Goal: Information Seeking & Learning: Learn about a topic

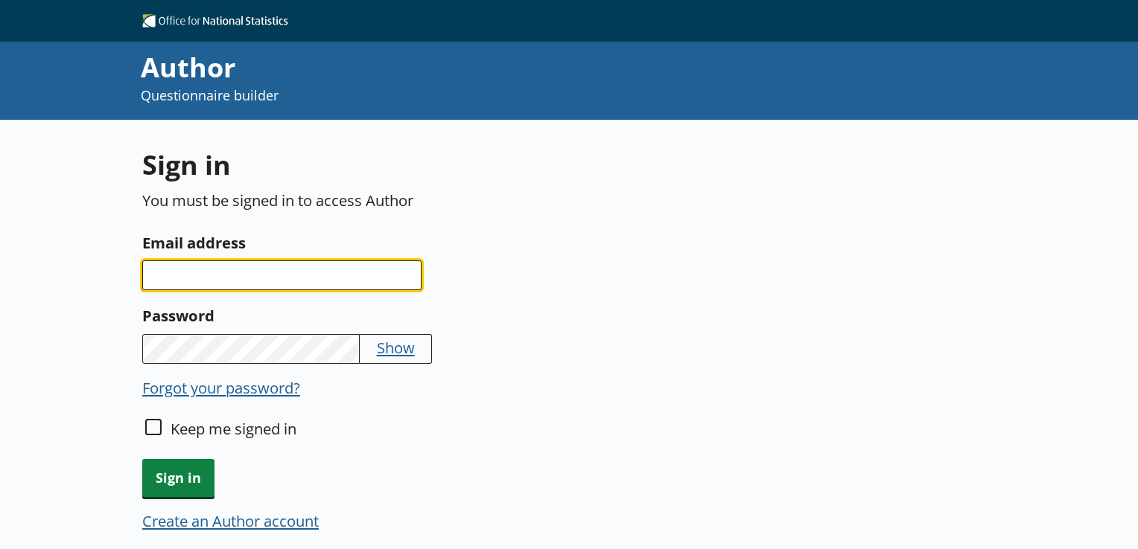
click at [316, 275] on input "Email address" at bounding box center [281, 276] width 279 height 30
type input "derri.hale@ons.gov.uk"
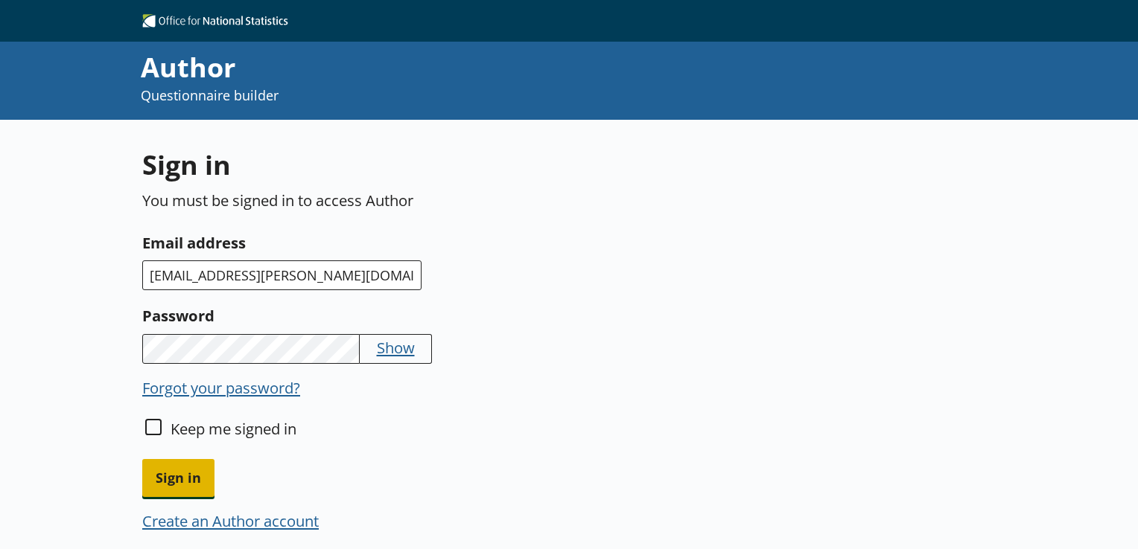
click at [166, 478] on span "Sign in" at bounding box center [178, 478] width 72 height 38
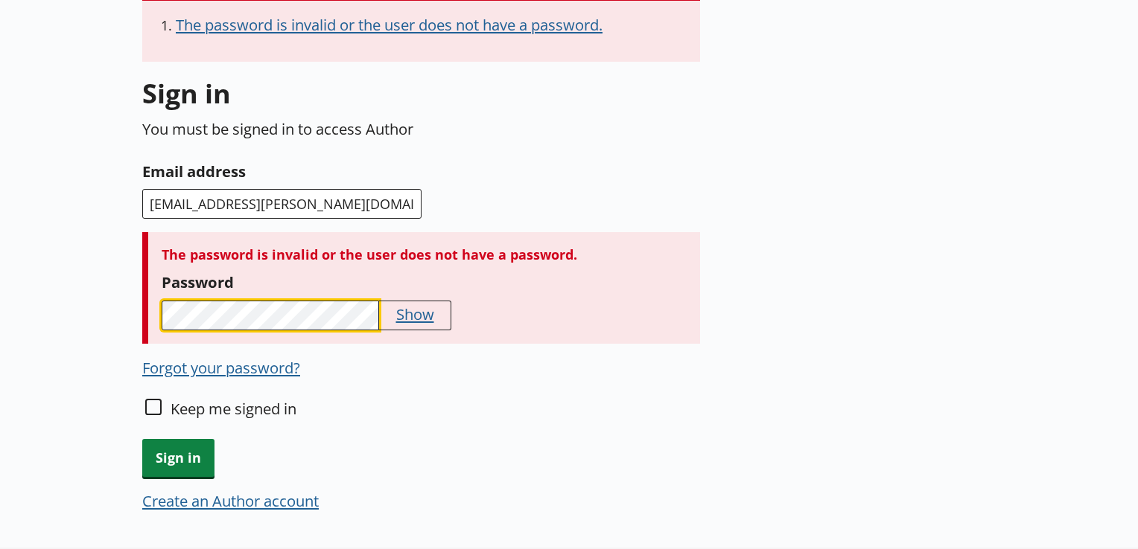
scroll to position [208, 0]
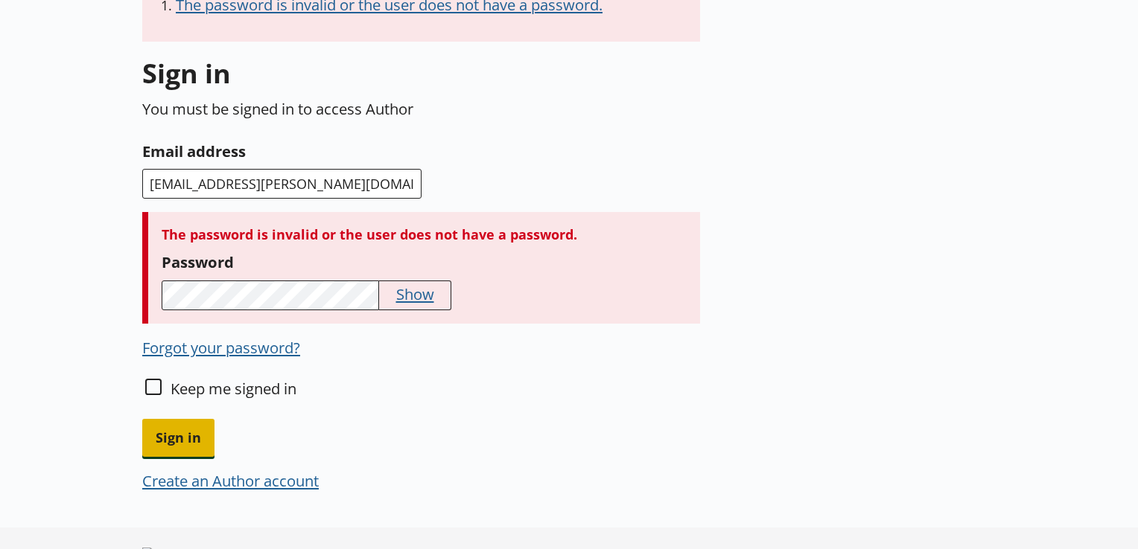
click at [165, 430] on span "Sign in" at bounding box center [178, 438] width 72 height 38
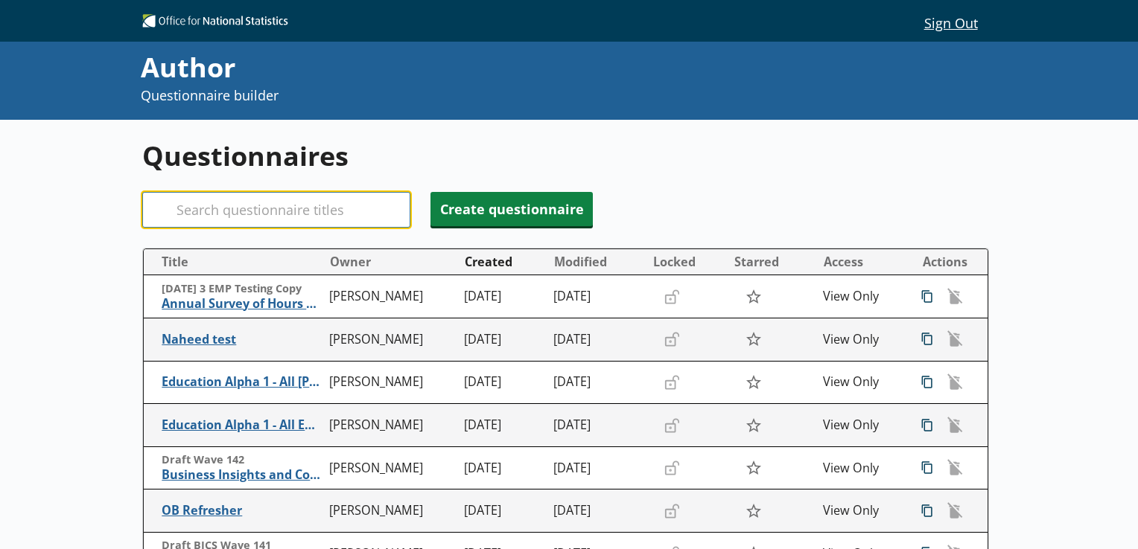
click at [309, 211] on input "Search" at bounding box center [276, 210] width 268 height 36
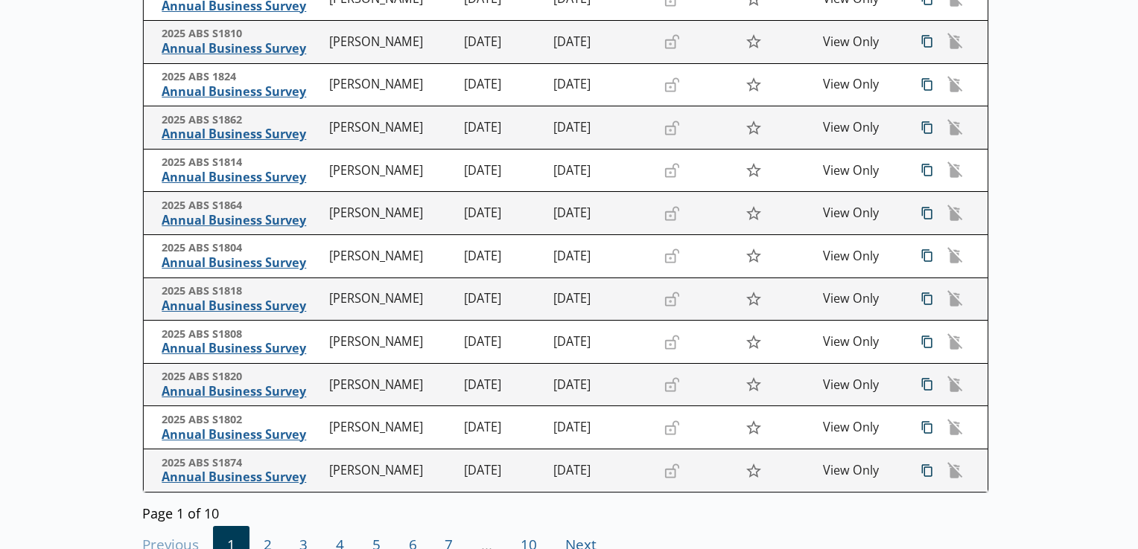
scroll to position [328, 0]
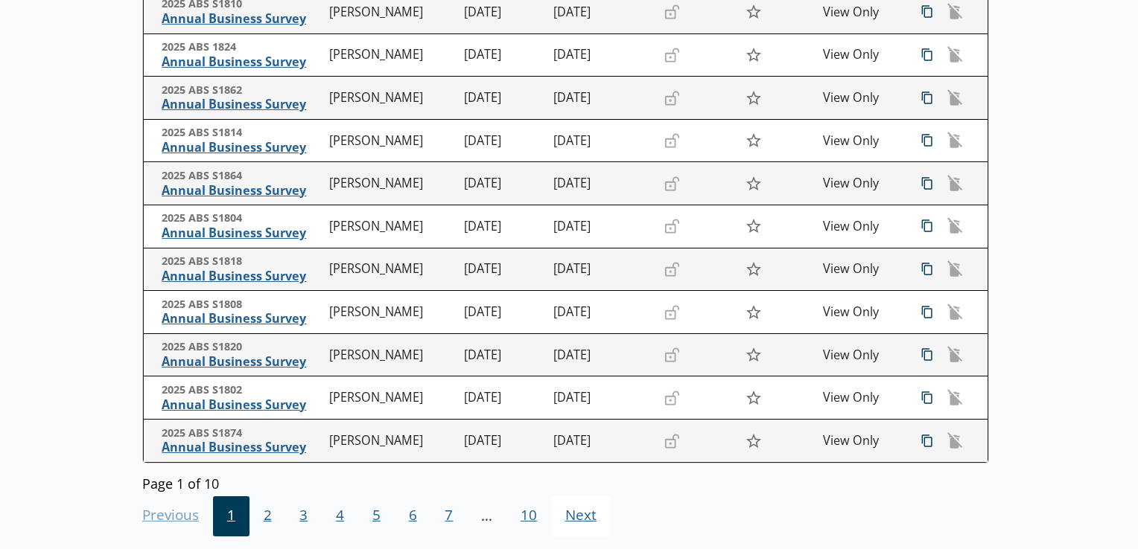
click at [562, 520] on span "Next Go to next page" at bounding box center [581, 517] width 60 height 40
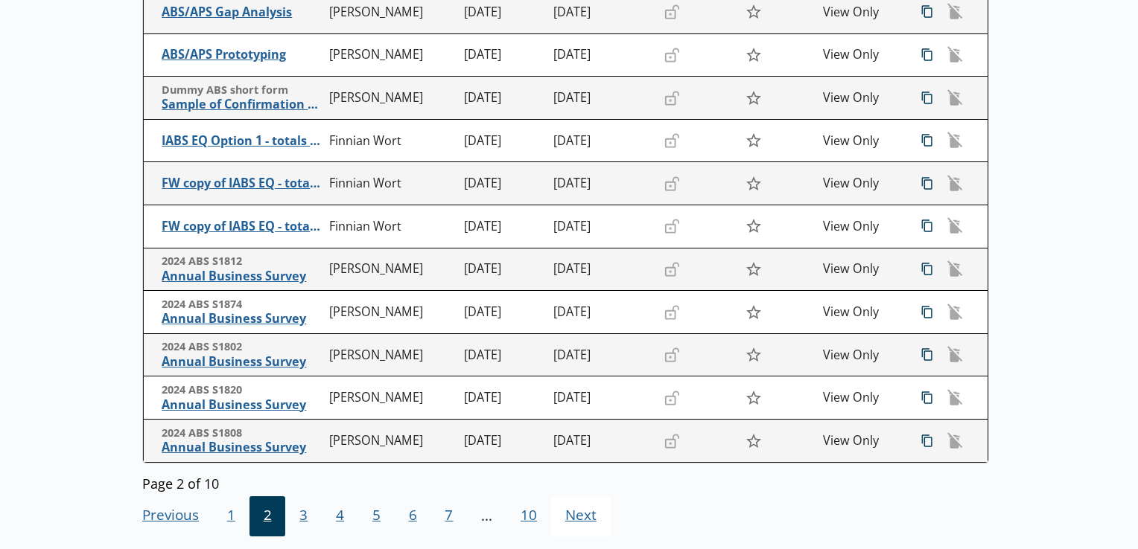
click at [589, 519] on span "Next Go to next page" at bounding box center [581, 517] width 60 height 40
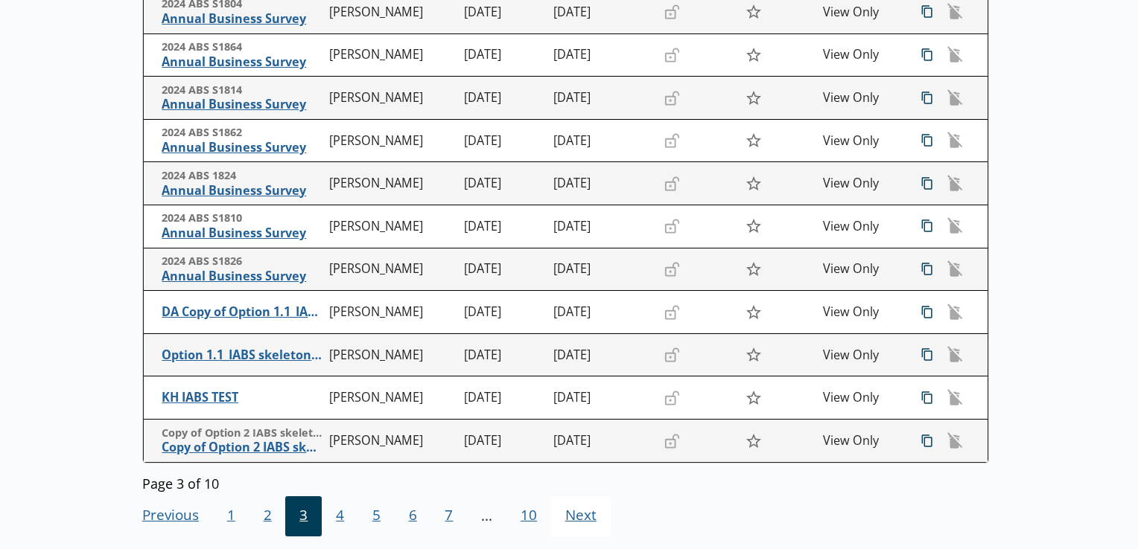
click at [578, 517] on span "Next Go to next page" at bounding box center [581, 517] width 60 height 40
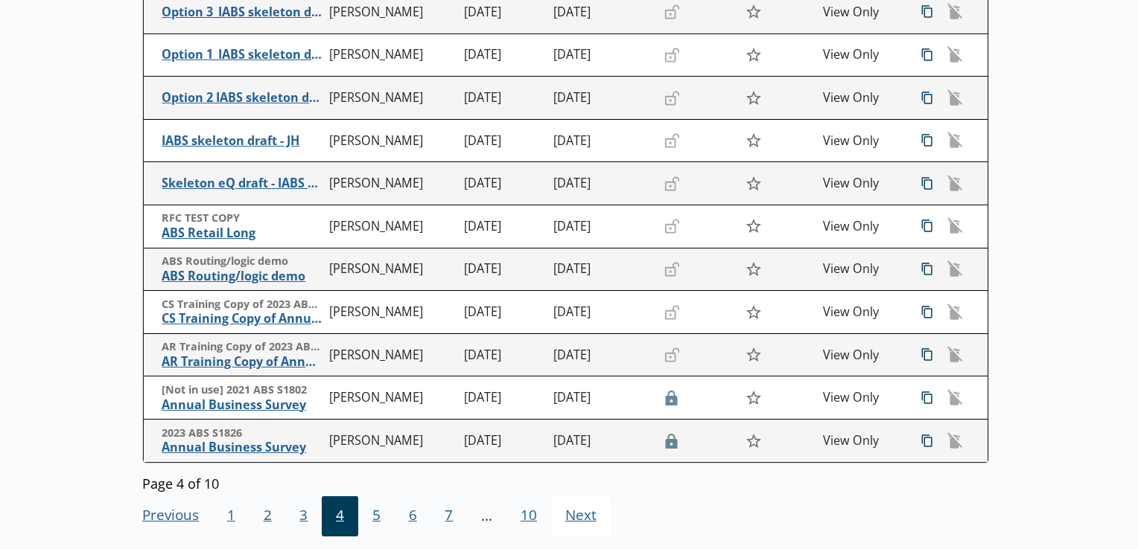
scroll to position [357, 0]
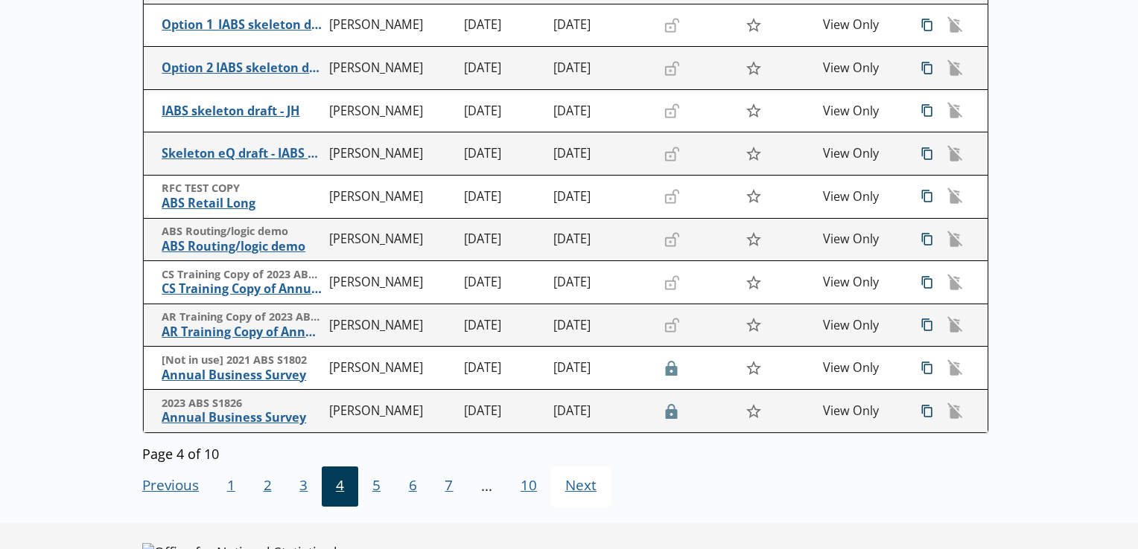
click at [581, 491] on span "Next Go to next page" at bounding box center [581, 487] width 60 height 40
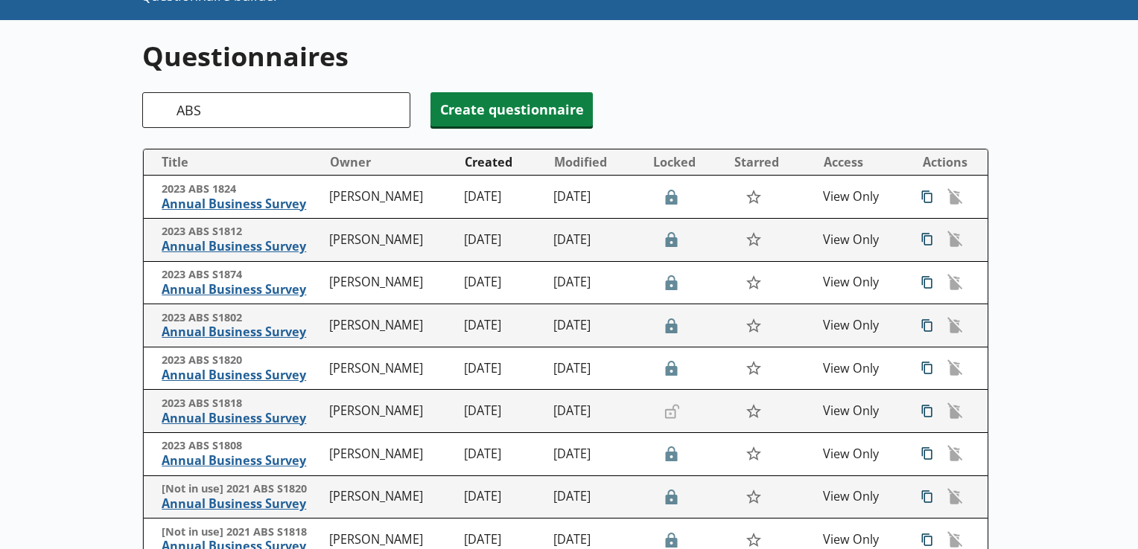
scroll to position [89, 0]
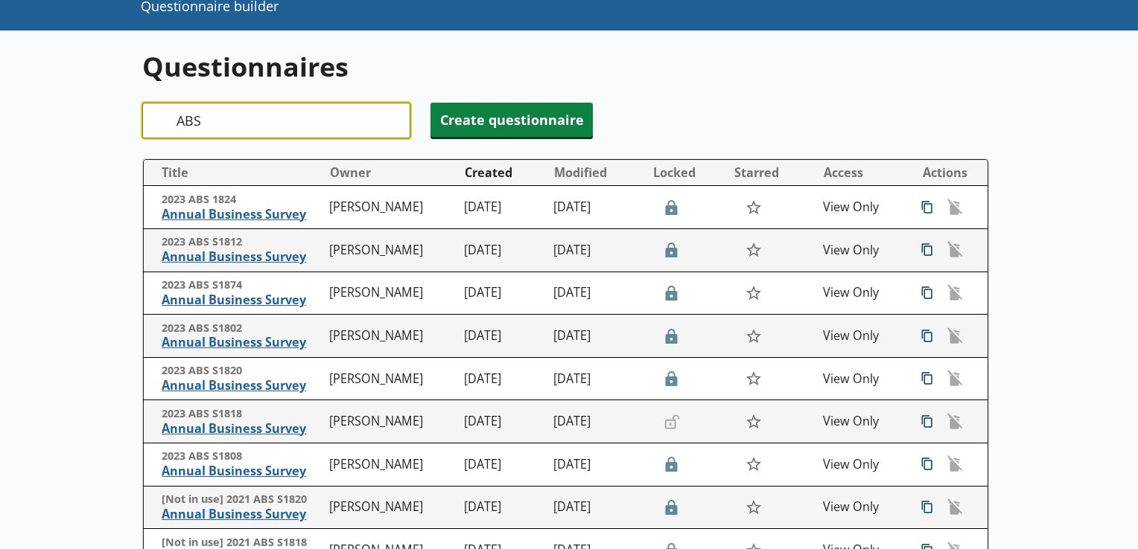
click at [320, 115] on input "ABS" at bounding box center [276, 121] width 268 height 36
type input "ABS"
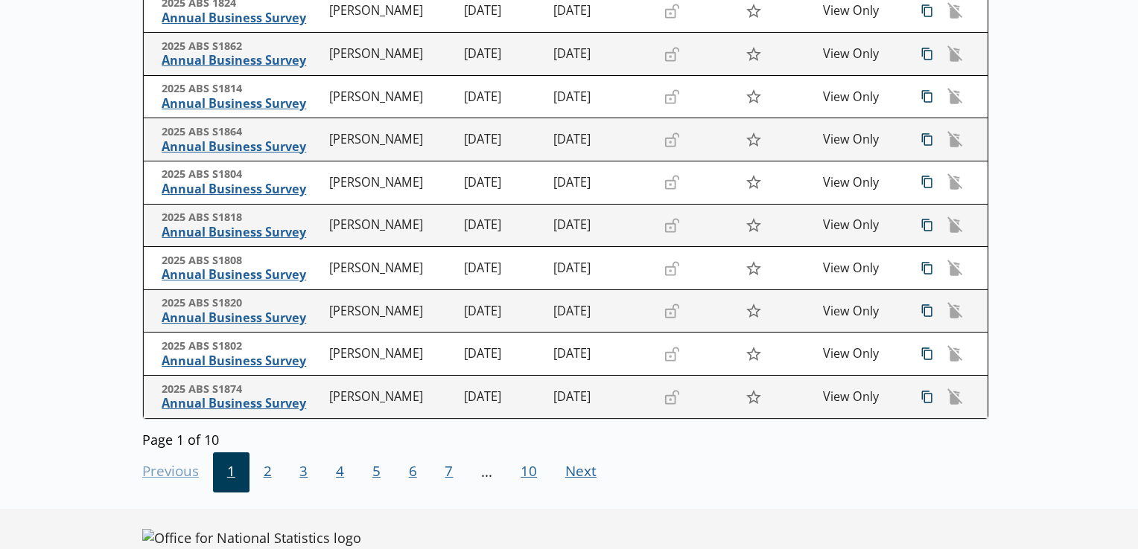
scroll to position [402, 0]
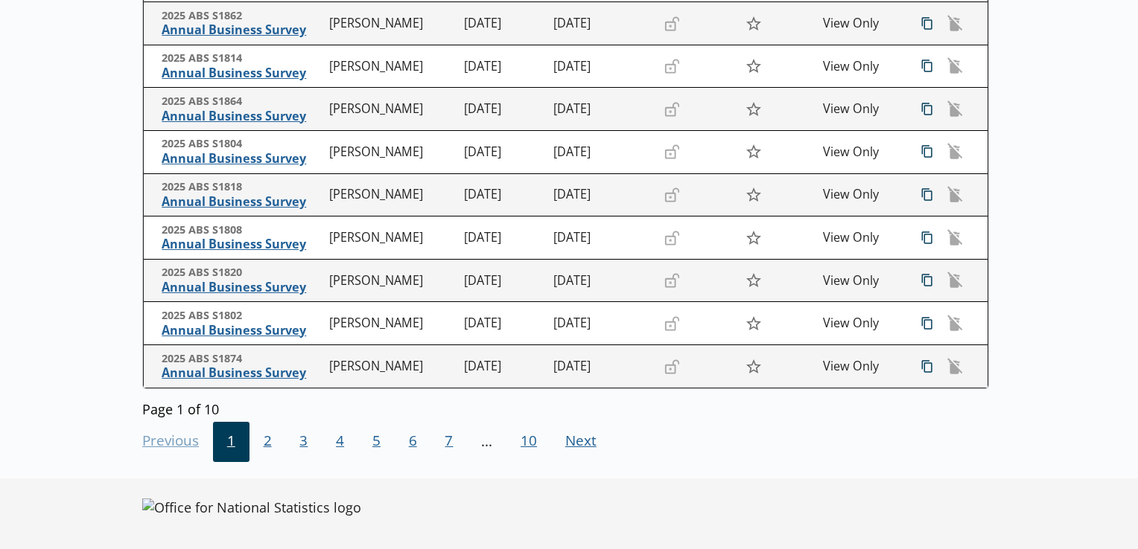
click at [165, 443] on div "Previous Go to previous page 1 2 3 4 5 6 7 ... 10 Next Go to next page" at bounding box center [565, 440] width 846 height 45
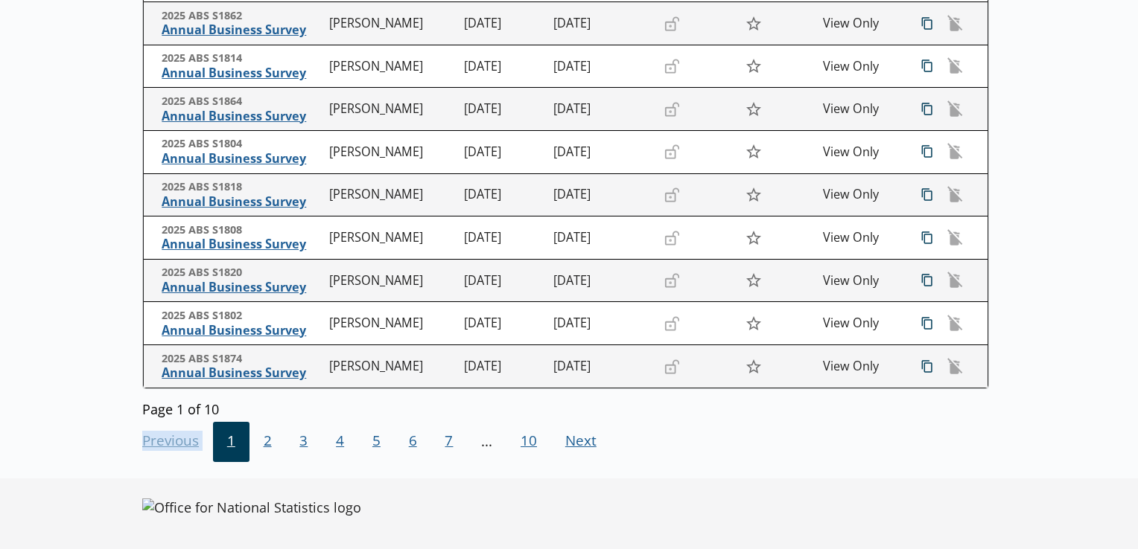
click at [165, 443] on div "Previous Go to previous page 1 2 3 4 5 6 7 ... 10 Next Go to next page" at bounding box center [565, 440] width 846 height 45
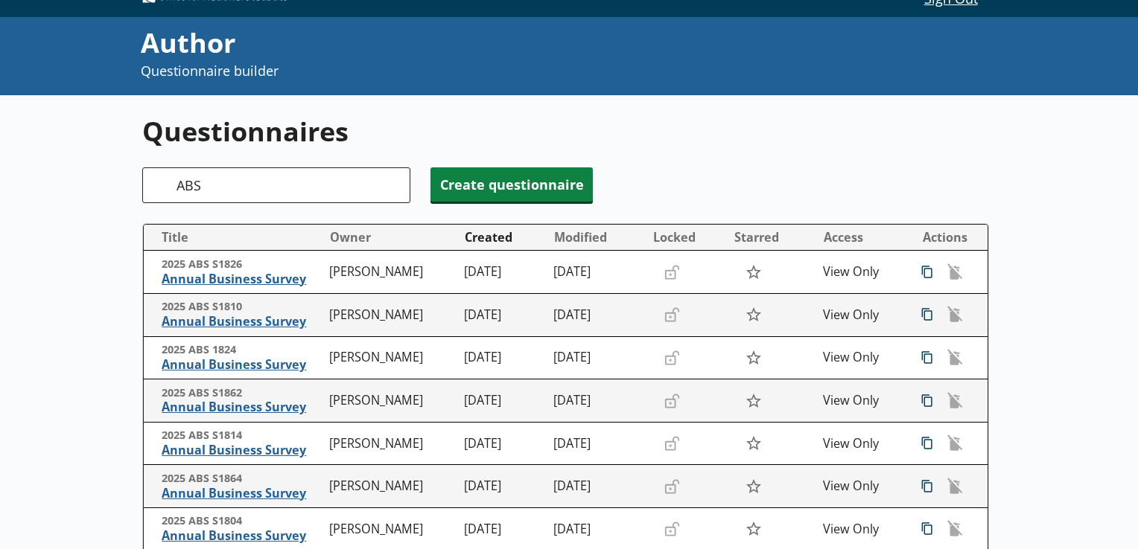
scroll to position [0, 0]
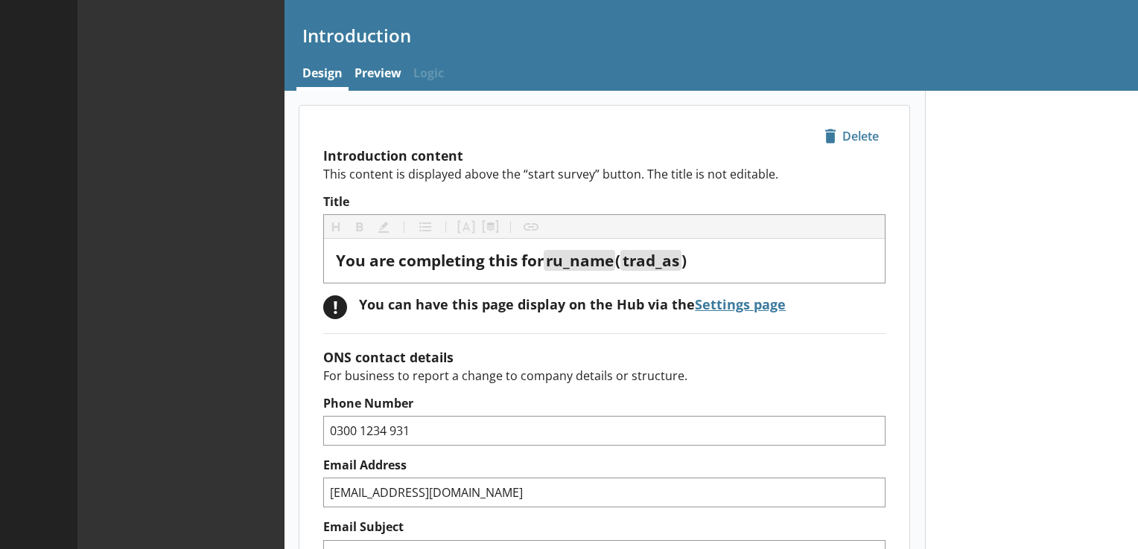
type textarea "x"
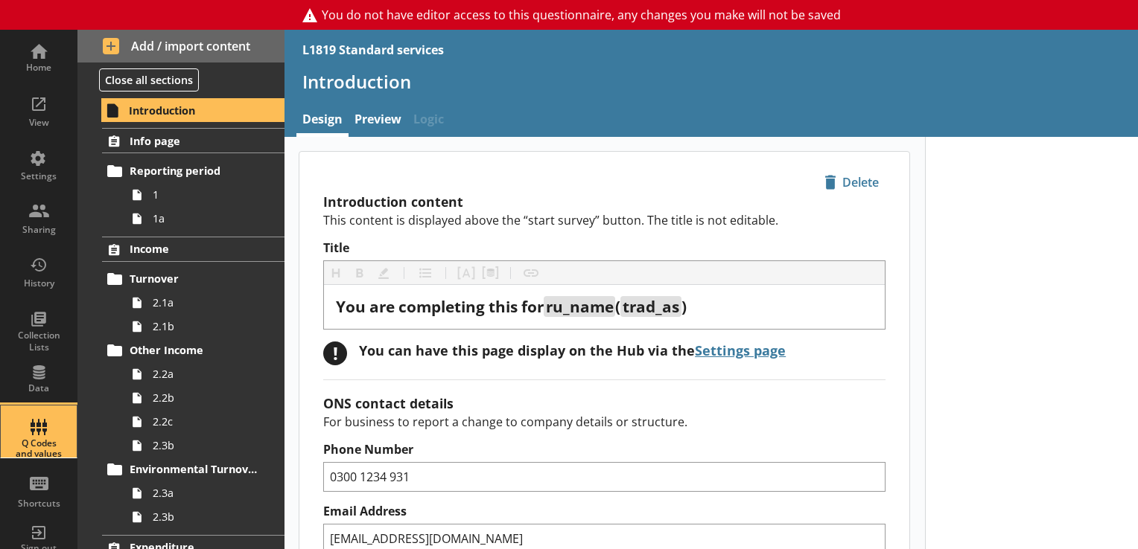
click at [29, 418] on div "Q Codes and values" at bounding box center [39, 432] width 52 height 52
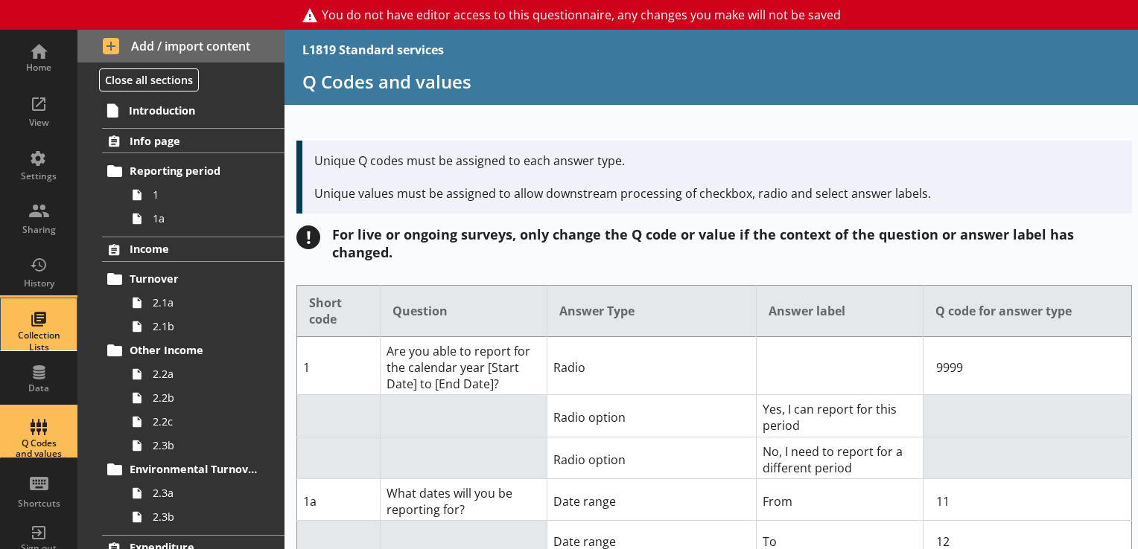
click at [33, 316] on div "Collection Lists" at bounding box center [39, 325] width 52 height 52
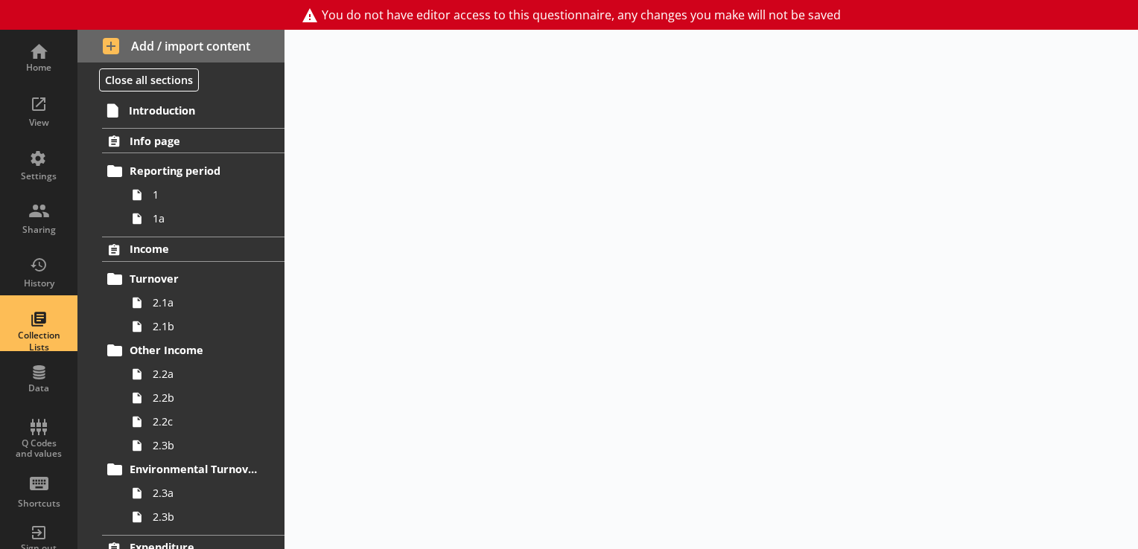
click at [33, 316] on div "Collection Lists" at bounding box center [39, 325] width 52 height 52
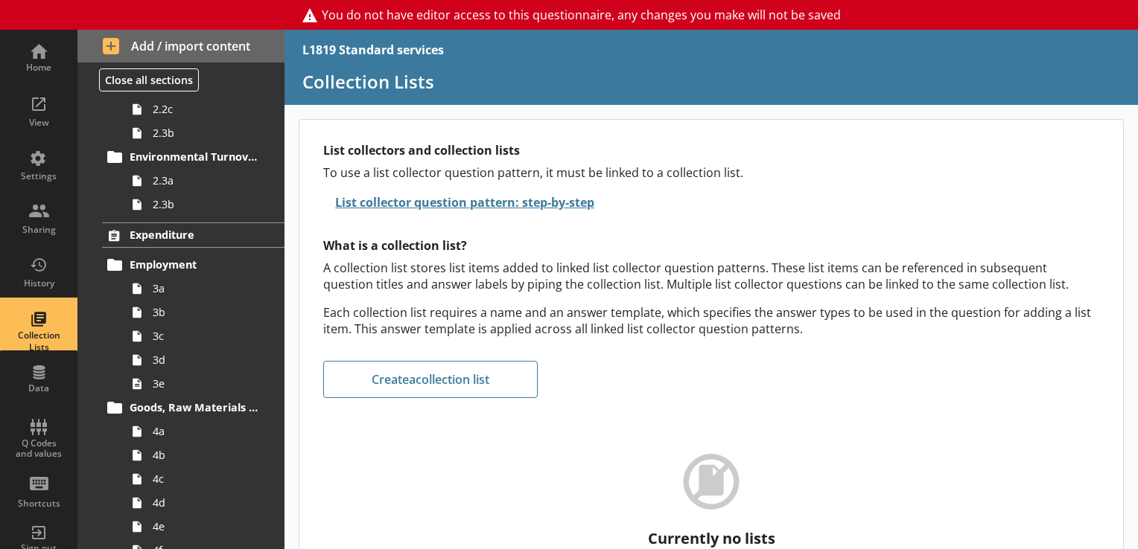
scroll to position [328, 0]
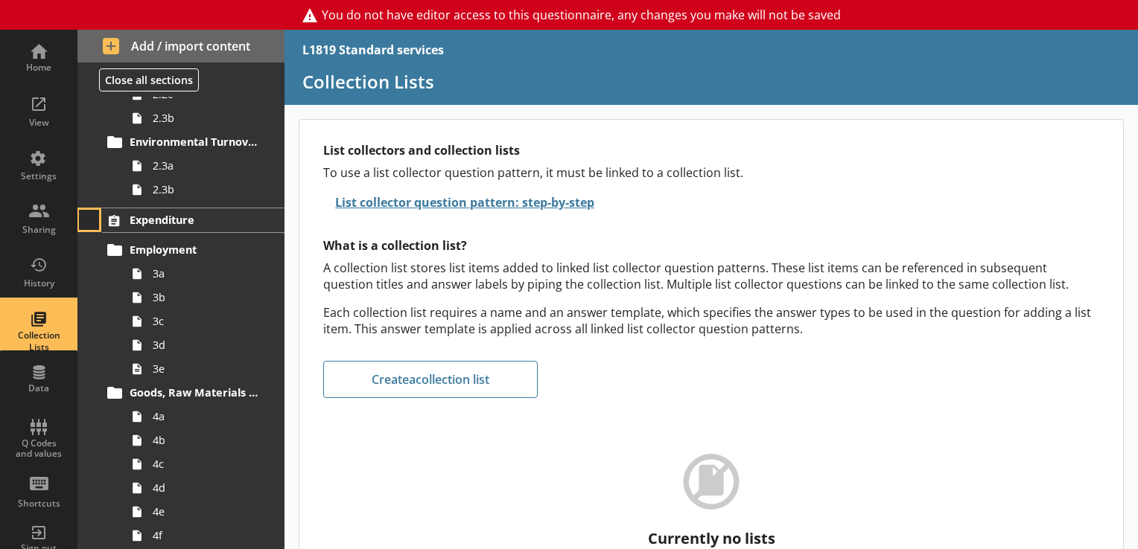
click at [91, 223] on button at bounding box center [89, 220] width 21 height 21
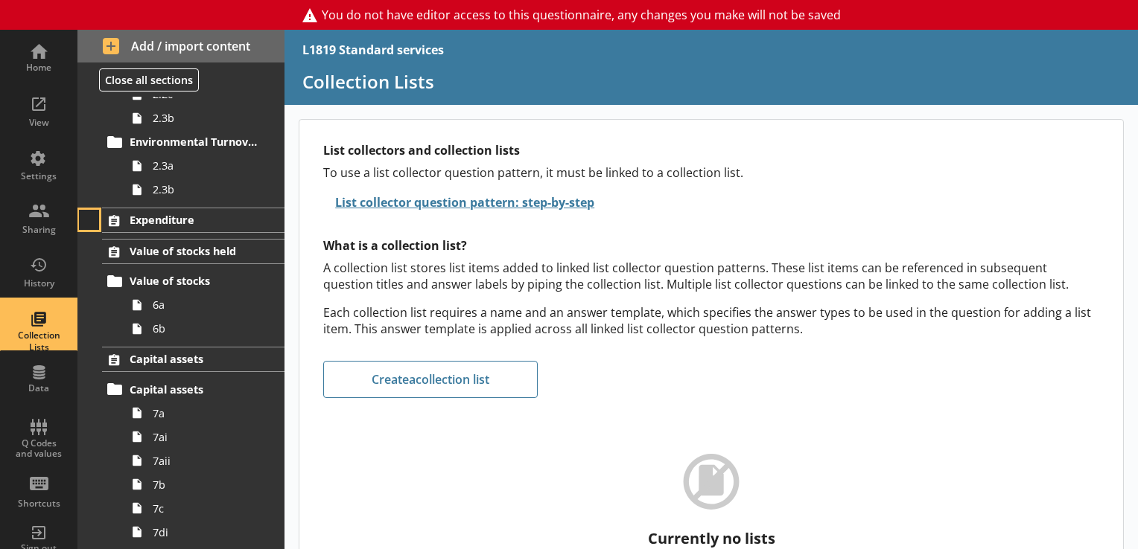
click at [91, 223] on button at bounding box center [89, 220] width 21 height 21
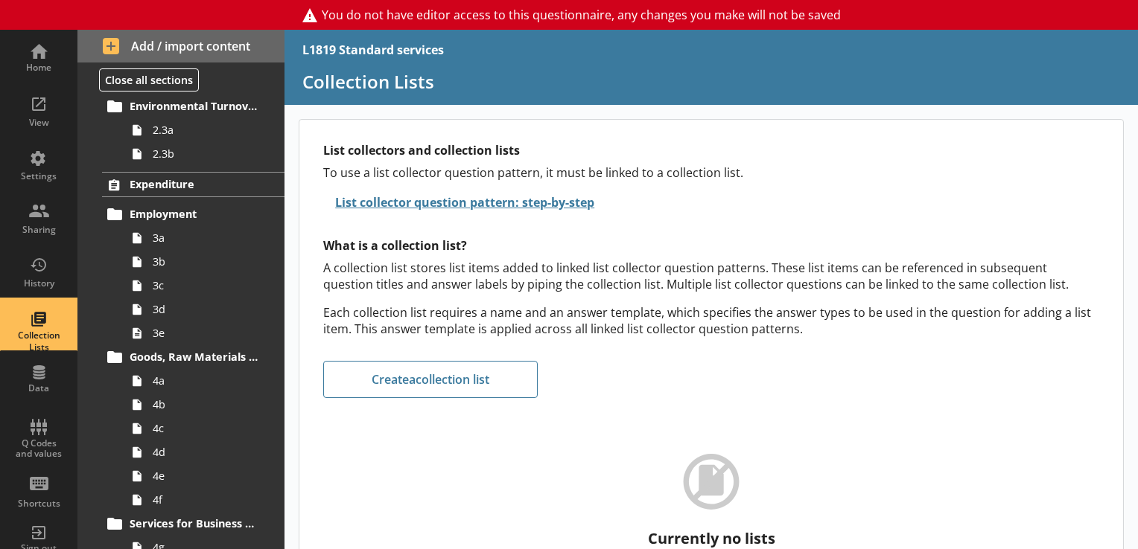
scroll to position [363, 0]
click at [1024, 371] on div "List collectors and collection lists To use a list collector question pattern, …" at bounding box center [711, 356] width 825 height 475
click at [33, 103] on div "View" at bounding box center [39, 110] width 52 height 52
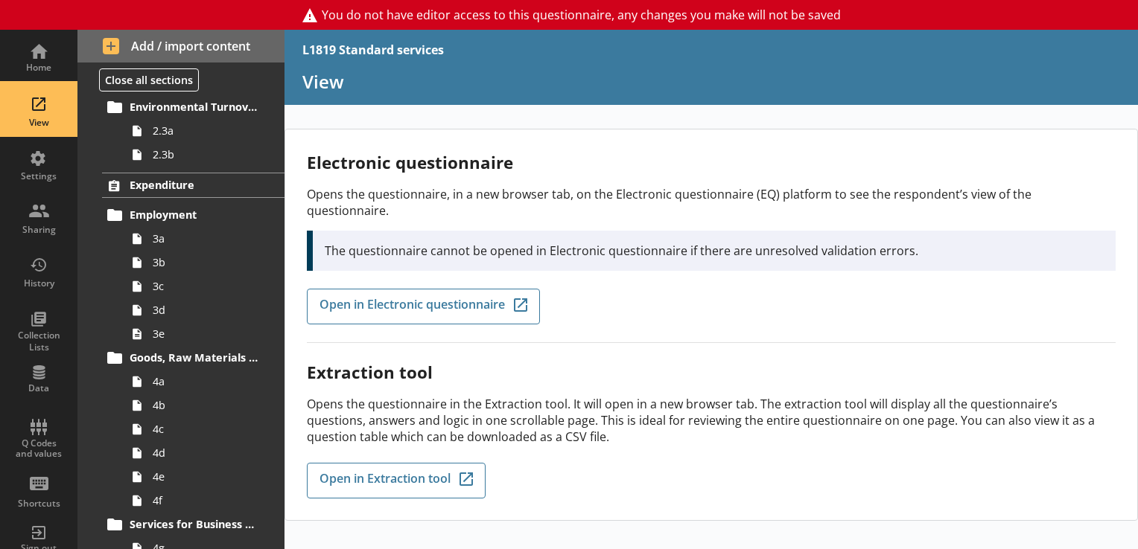
click at [33, 103] on div "View" at bounding box center [39, 110] width 52 height 52
click at [32, 362] on div "Data" at bounding box center [39, 378] width 52 height 52
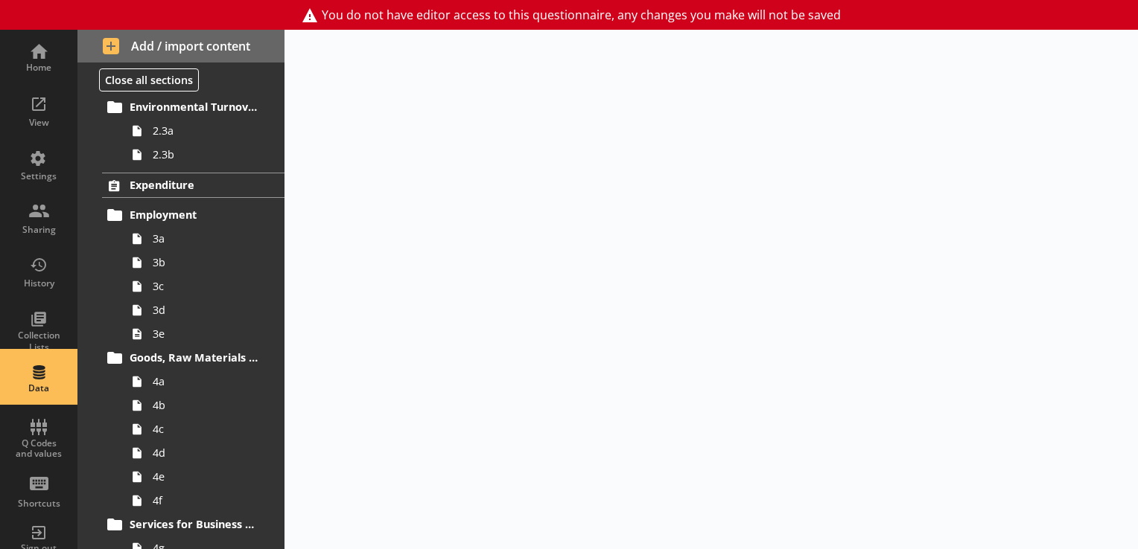
click at [32, 362] on div "Data" at bounding box center [39, 378] width 52 height 52
select select "Text_Optional"
select select "Date"
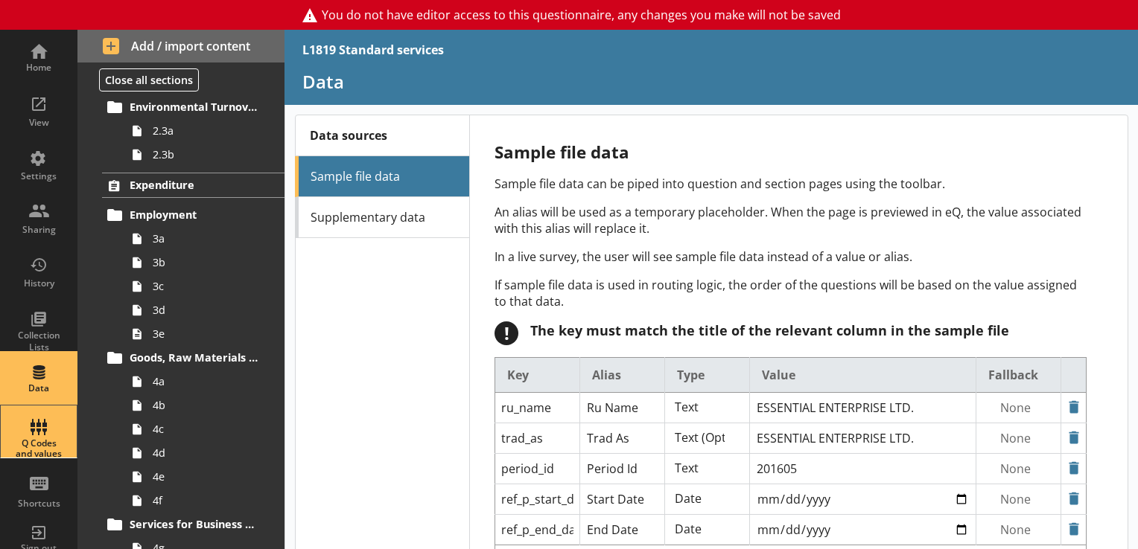
click at [32, 430] on div "Q Codes and values" at bounding box center [39, 432] width 52 height 52
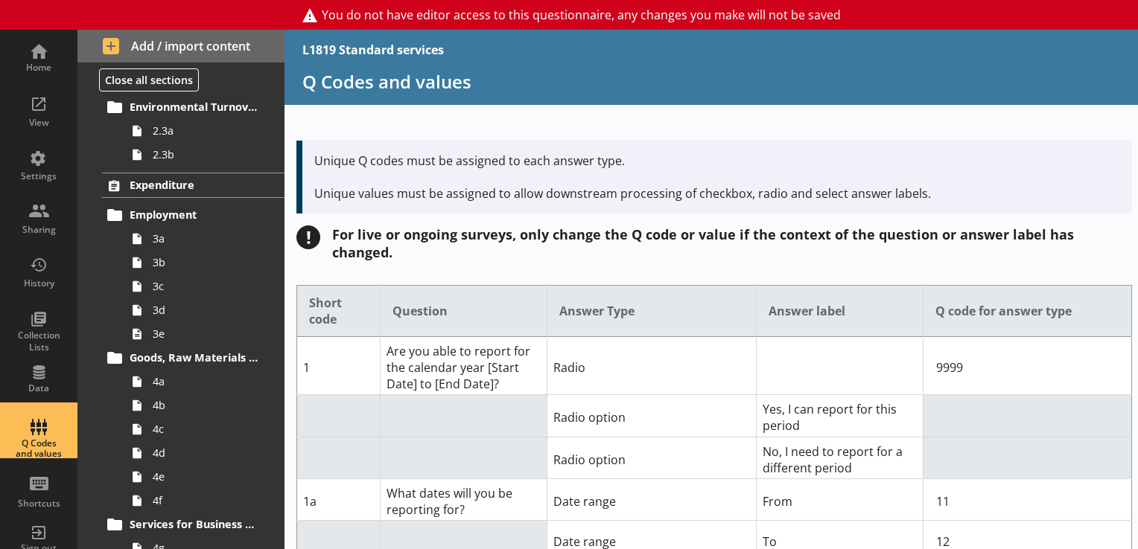
click at [32, 430] on div "Q Codes and values" at bounding box center [39, 432] width 52 height 52
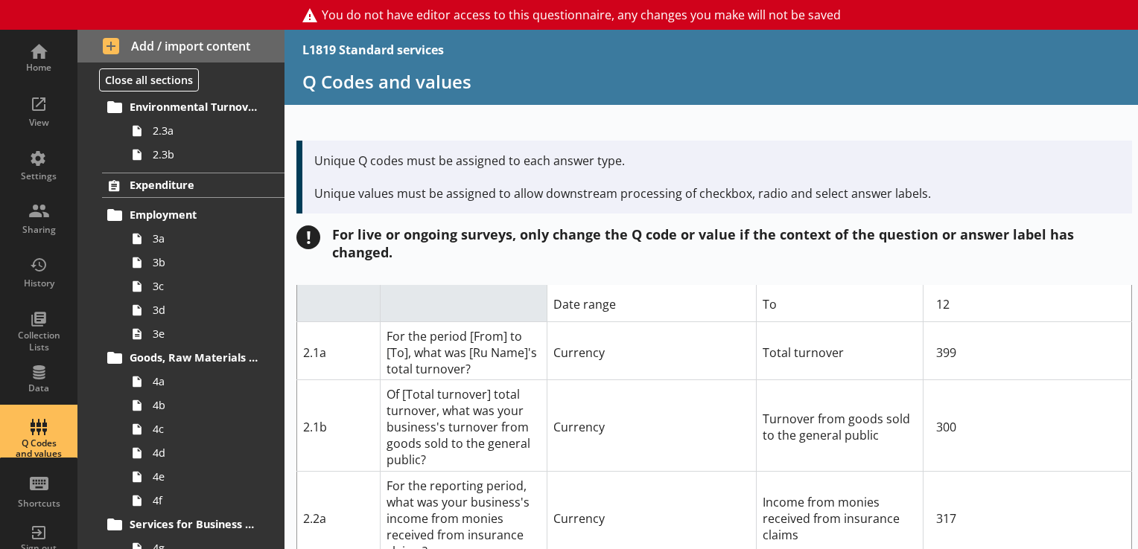
scroll to position [238, 0]
click at [86, 190] on button at bounding box center [89, 185] width 21 height 21
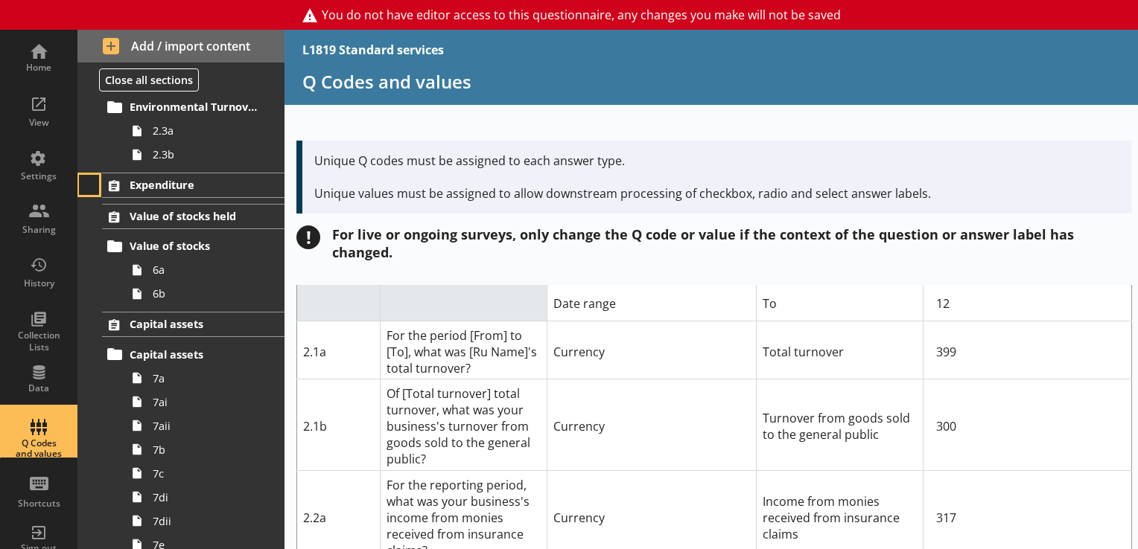
click at [91, 182] on button at bounding box center [89, 185] width 21 height 21
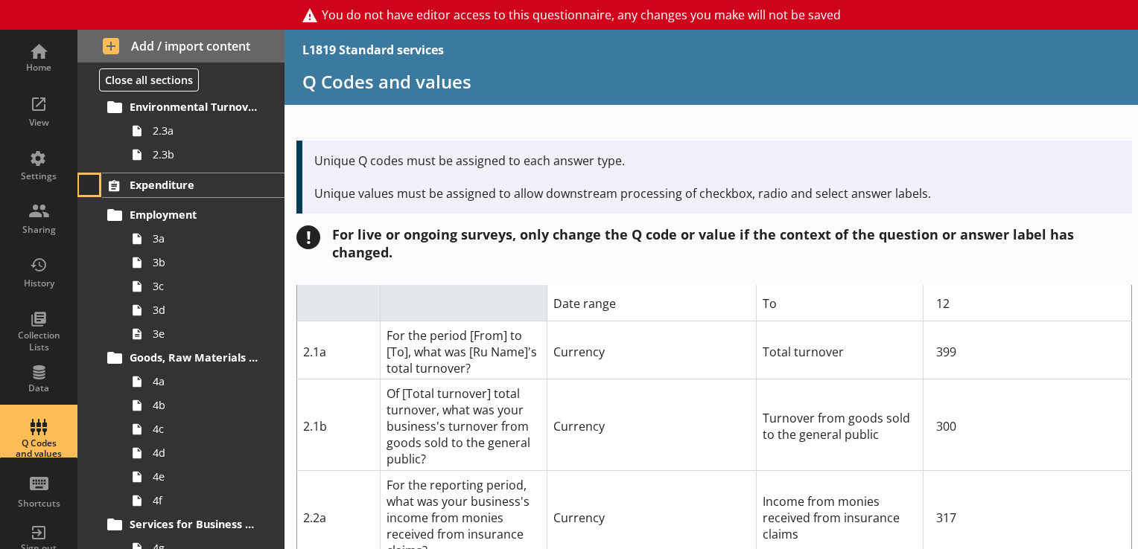
scroll to position [1083, 0]
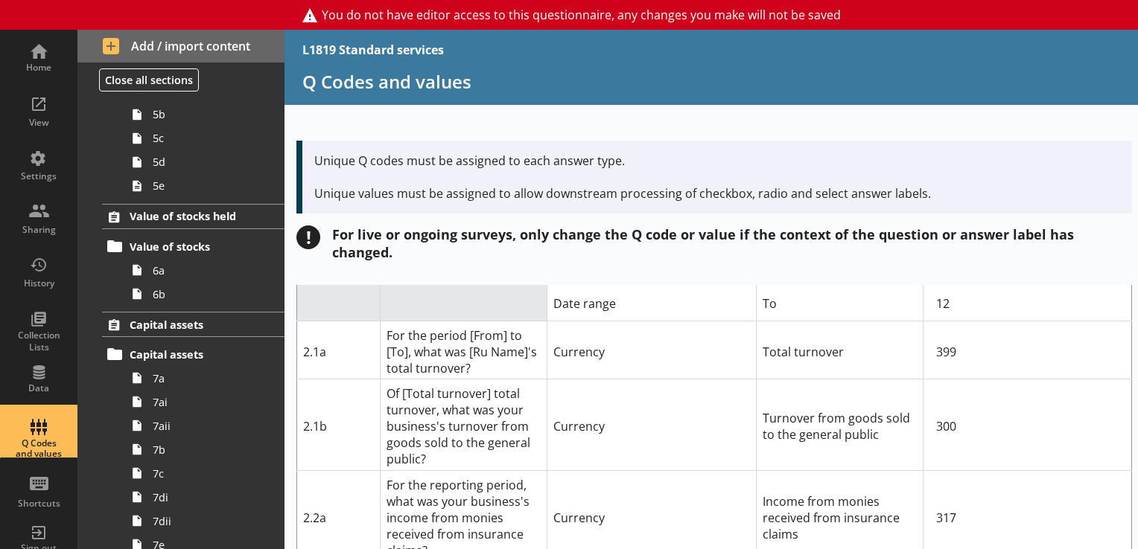
click at [91, 182] on div "5a 5b 5c 5d 5e" at bounding box center [180, 138] width 207 height 119
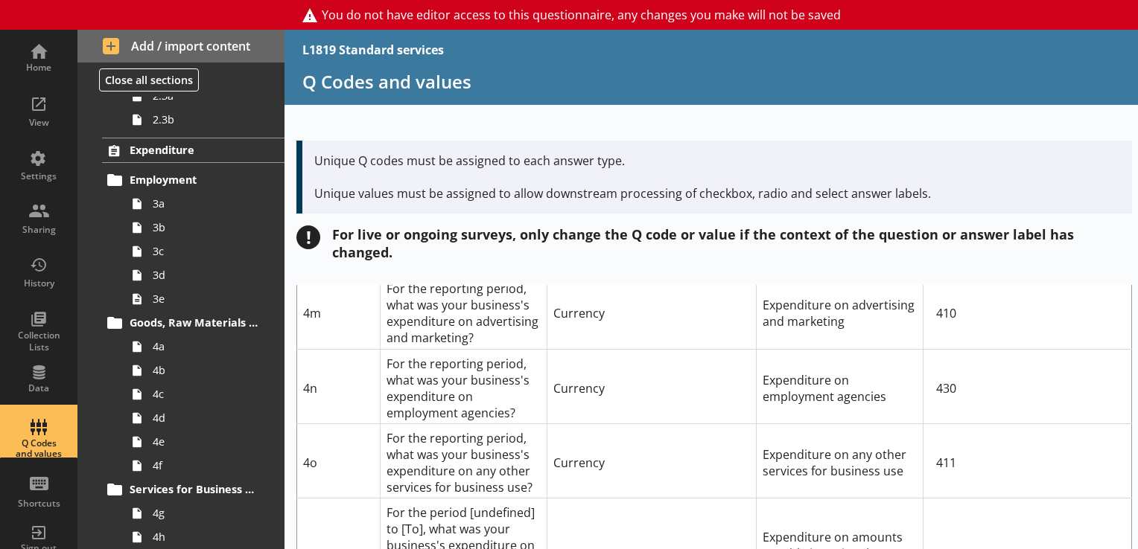
scroll to position [2502, 0]
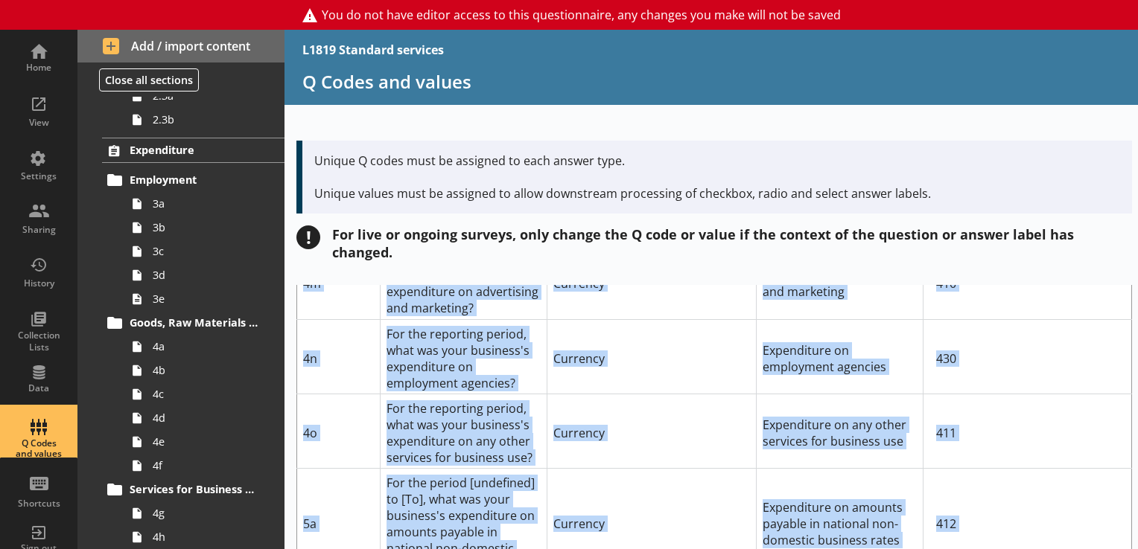
drag, startPoint x: 1126, startPoint y: 541, endPoint x: 1075, endPoint y: 511, distance: 58.4
click at [1075, 511] on td "412" at bounding box center [1026, 521] width 208 height 107
click at [1027, 487] on td "412" at bounding box center [1026, 521] width 208 height 107
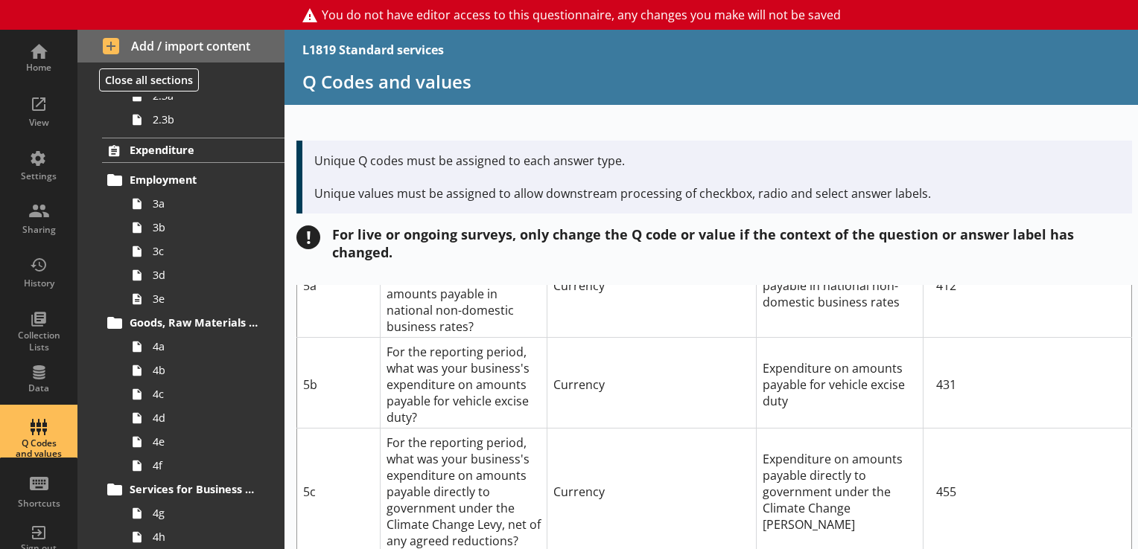
scroll to position [2770, 0]
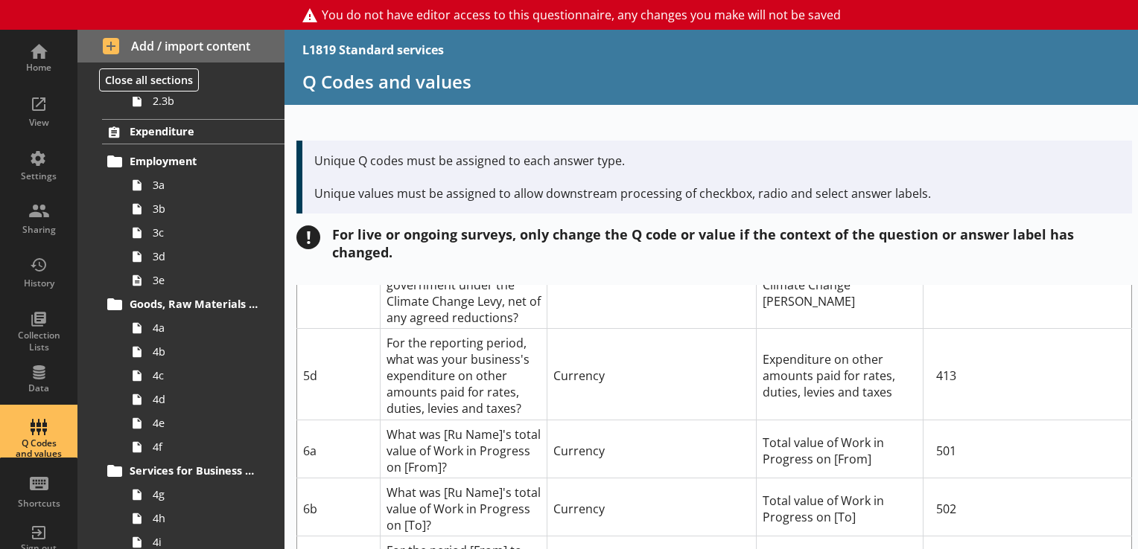
scroll to position [323, 0]
